Goal: Find specific page/section: Find specific page/section

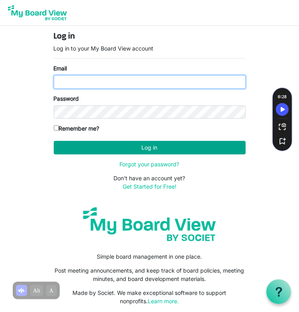
type input "k-mcginnis@shaw.ca"
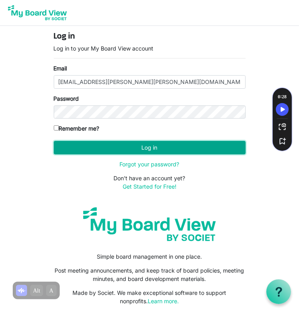
click at [145, 149] on button "Log in" at bounding box center [150, 148] width 192 height 14
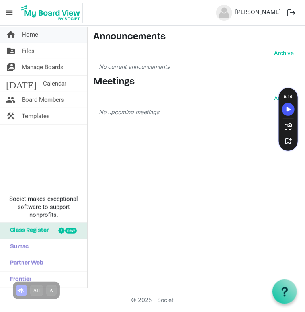
click at [27, 33] on span "Home" at bounding box center [30, 35] width 16 height 16
click at [32, 32] on span "Home" at bounding box center [30, 35] width 16 height 16
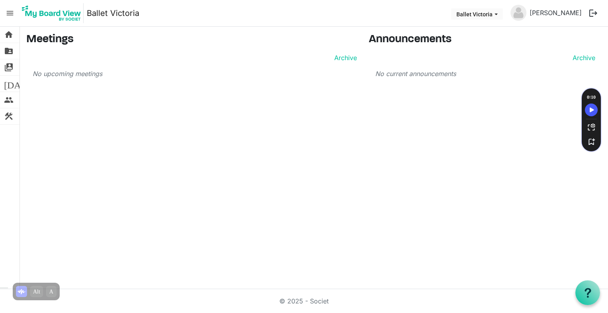
click at [52, 14] on img at bounding box center [51, 13] width 64 height 20
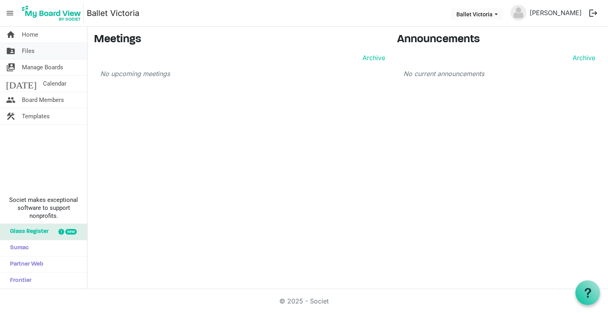
click at [29, 50] on span "Files" at bounding box center [28, 51] width 13 height 16
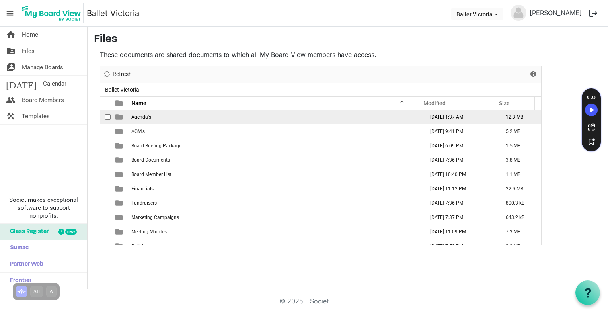
click at [142, 116] on span "Agenda's" at bounding box center [141, 117] width 20 height 6
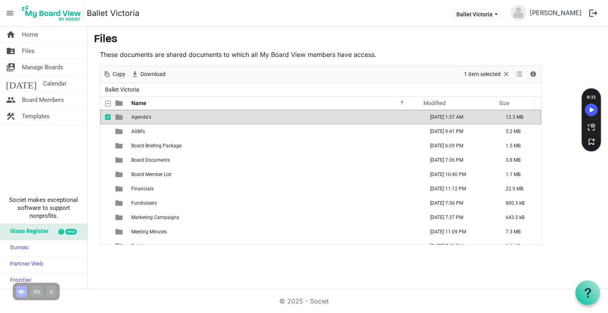
click at [142, 116] on span "Agenda's" at bounding box center [141, 117] width 20 height 6
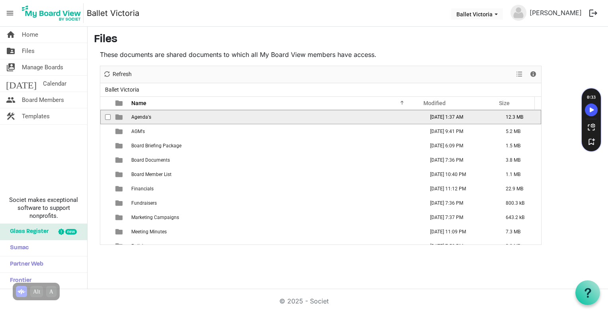
click at [142, 116] on span "Agenda's" at bounding box center [141, 117] width 20 height 6
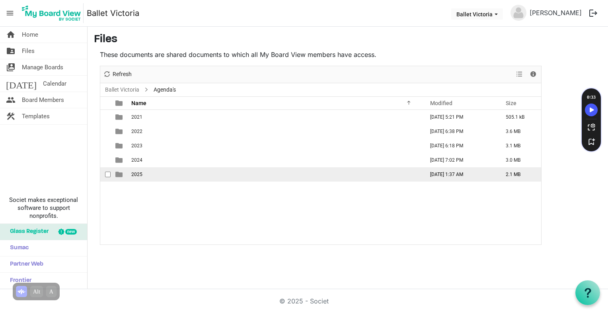
click at [137, 176] on td "2025" at bounding box center [275, 174] width 293 height 14
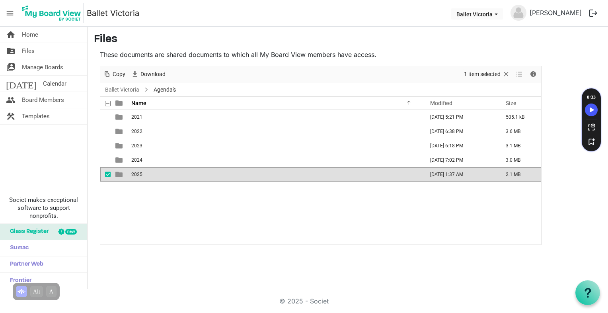
click at [137, 175] on span "2025" at bounding box center [136, 174] width 11 height 6
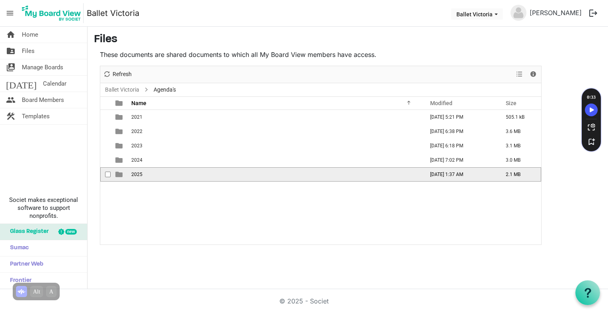
click at [137, 175] on span "2025" at bounding box center [136, 174] width 11 height 6
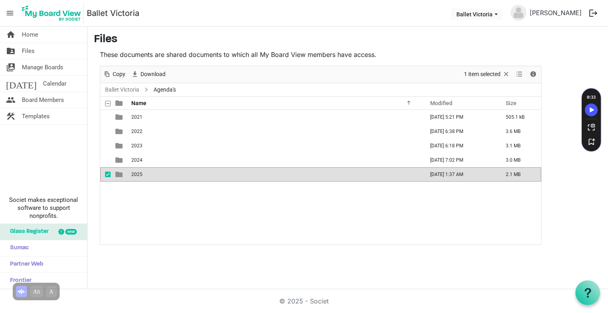
click at [135, 175] on span "2025" at bounding box center [136, 174] width 11 height 6
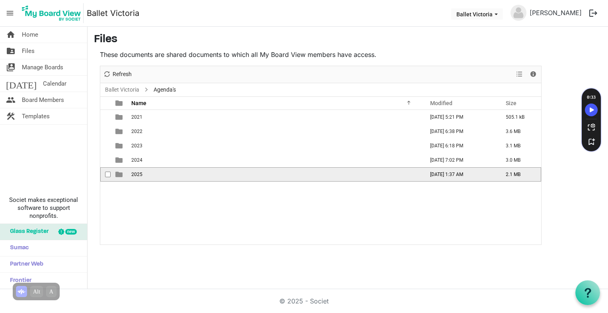
click at [135, 175] on span "2025" at bounding box center [136, 174] width 11 height 6
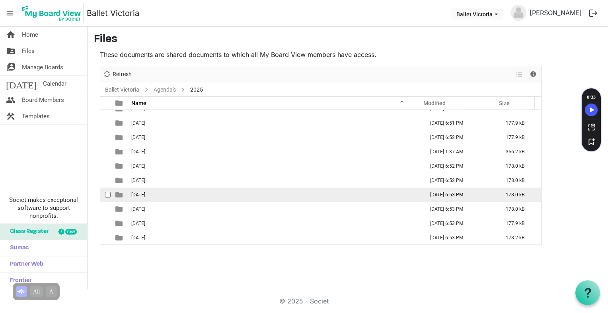
scroll to position [10, 0]
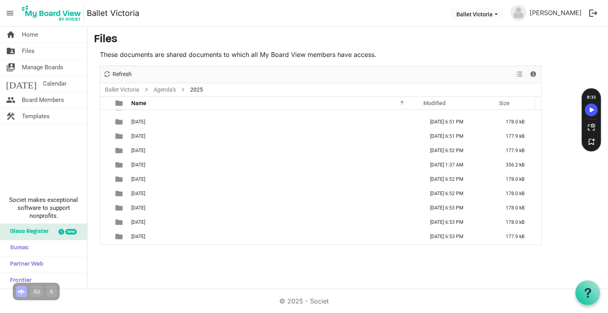
click at [218, 14] on nav "menu Ballet Victoria Ballet Victoria [PERSON_NAME] logout" at bounding box center [304, 13] width 608 height 27
